Goal: Transaction & Acquisition: Purchase product/service

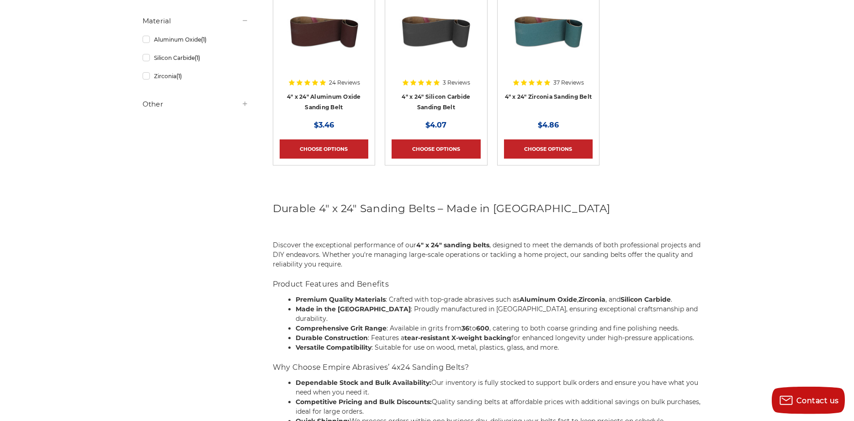
scroll to position [187, 0]
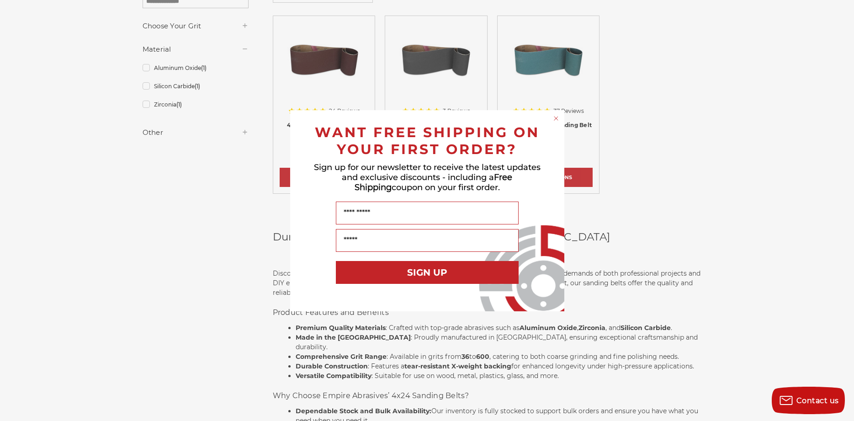
click at [555, 118] on circle "Close dialog" at bounding box center [555, 118] width 9 height 9
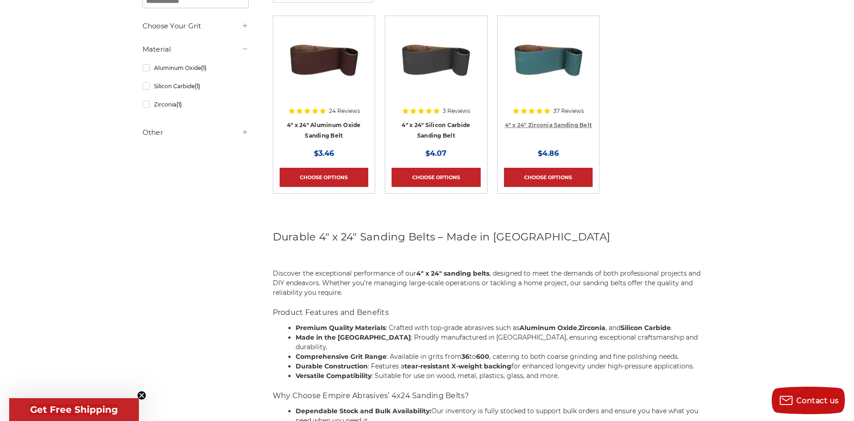
click at [555, 124] on link "4" x 24" Zirconia Sanding Belt" at bounding box center [548, 125] width 87 height 7
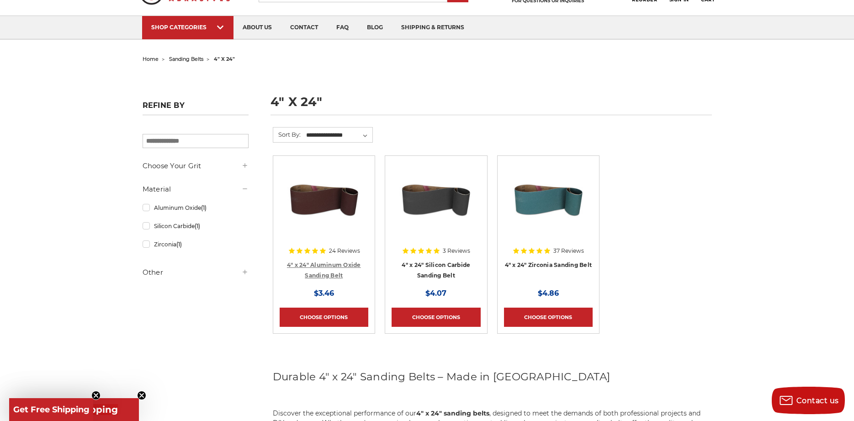
click at [333, 264] on link "4" x 24" Aluminum Oxide Sanding Belt" at bounding box center [324, 269] width 74 height 17
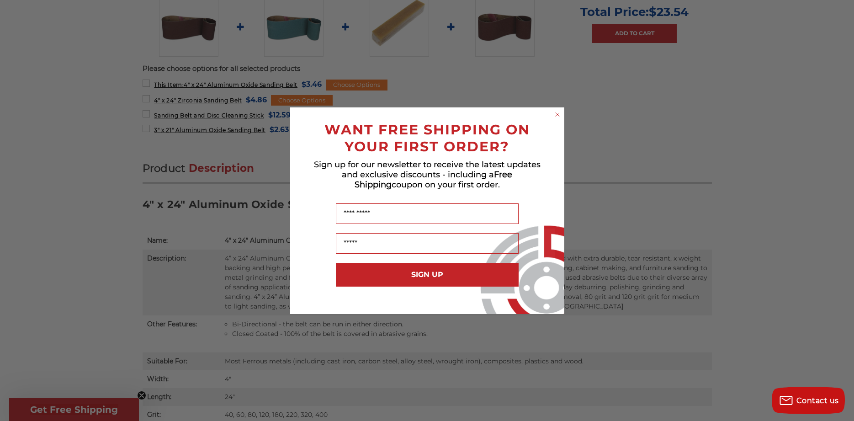
click at [558, 116] on circle "Close dialog" at bounding box center [557, 114] width 9 height 9
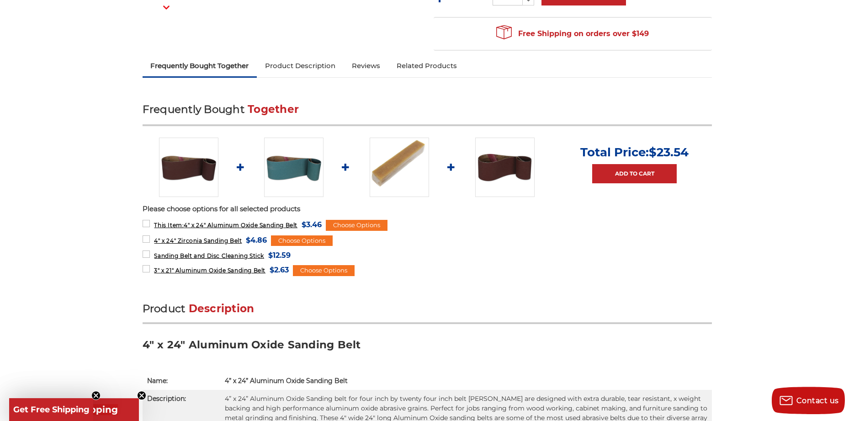
scroll to position [99, 0]
